Goal: Task Accomplishment & Management: Use online tool/utility

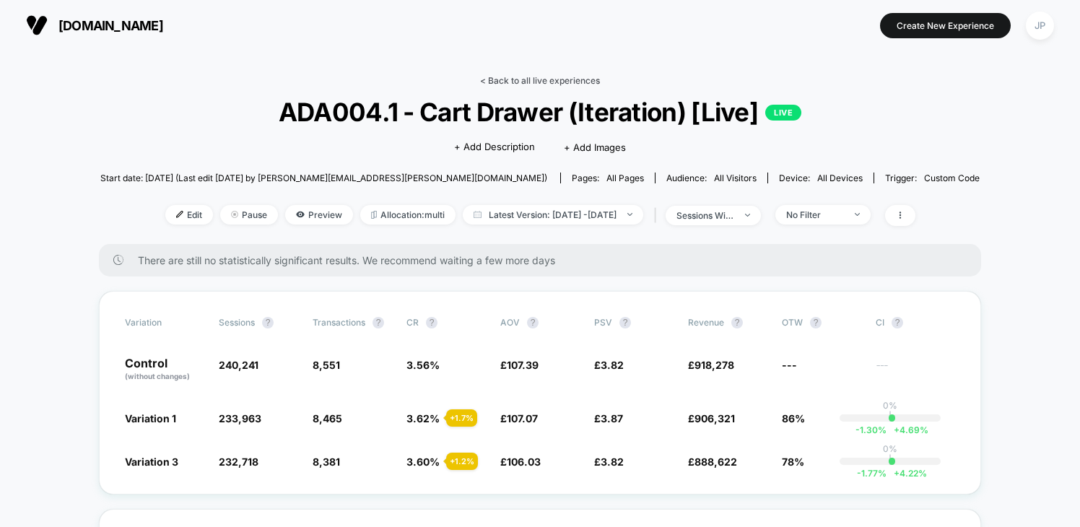
click at [553, 79] on link "< Back to all live experiences" at bounding box center [540, 80] width 120 height 11
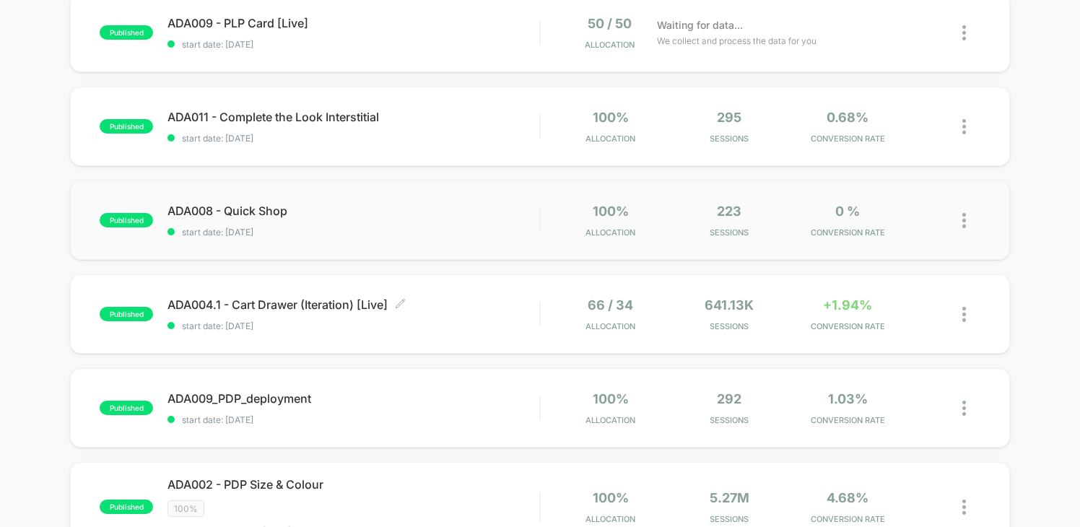
scroll to position [183, 0]
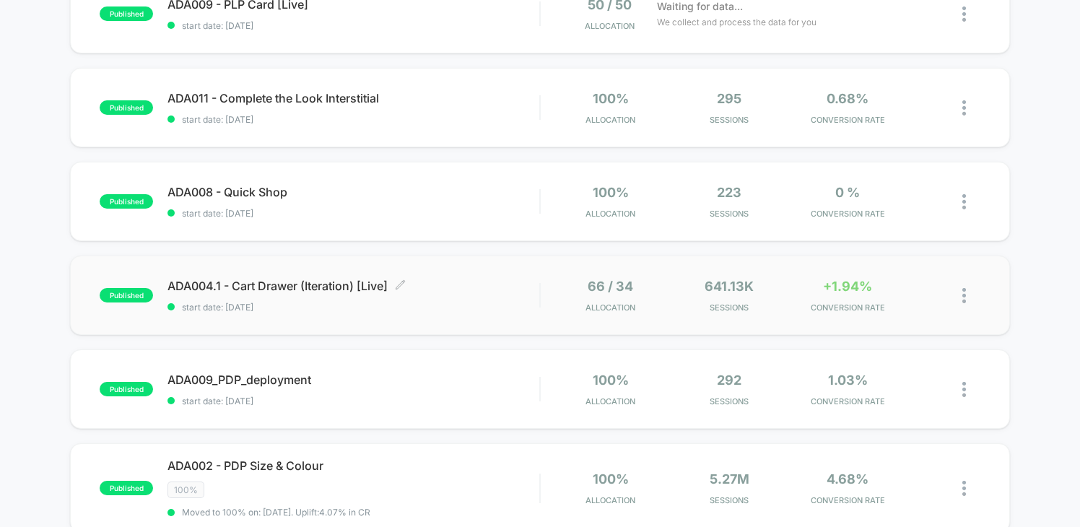
click at [526, 295] on div "ADA004.1 - Cart Drawer (Iteration) [Live] Click to edit experience details Clic…" at bounding box center [354, 296] width 372 height 34
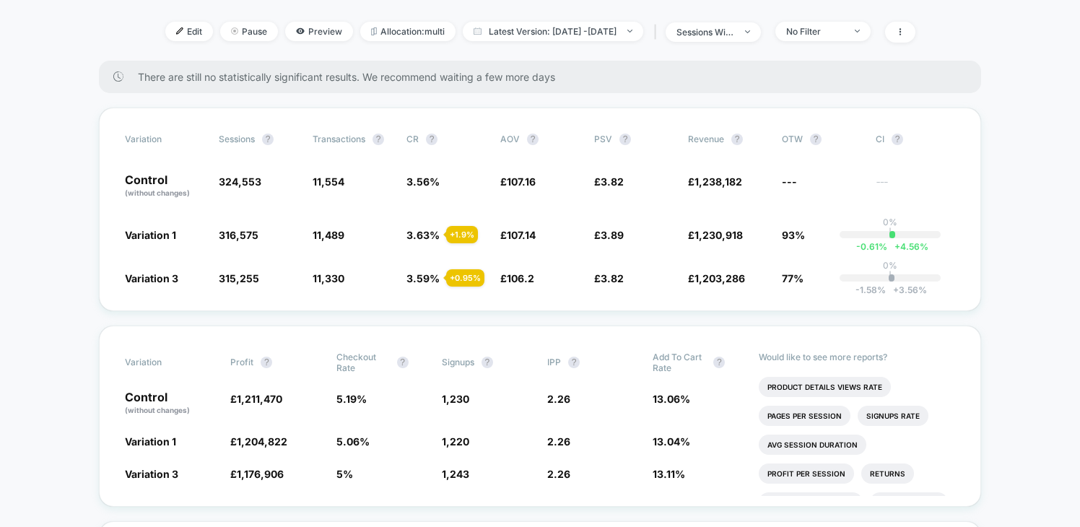
scroll to position [206, 0]
